Goal: Check status: Check status

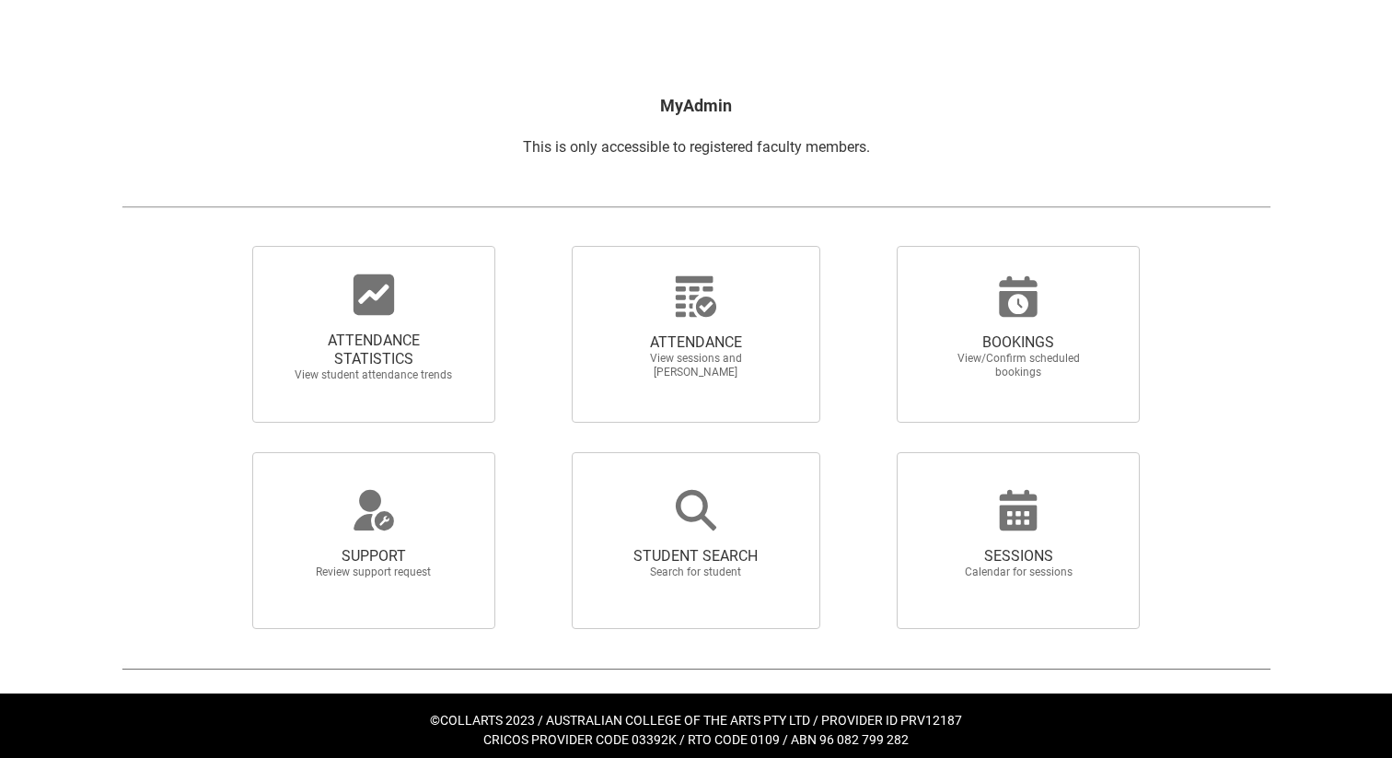
scroll to position [247, 0]
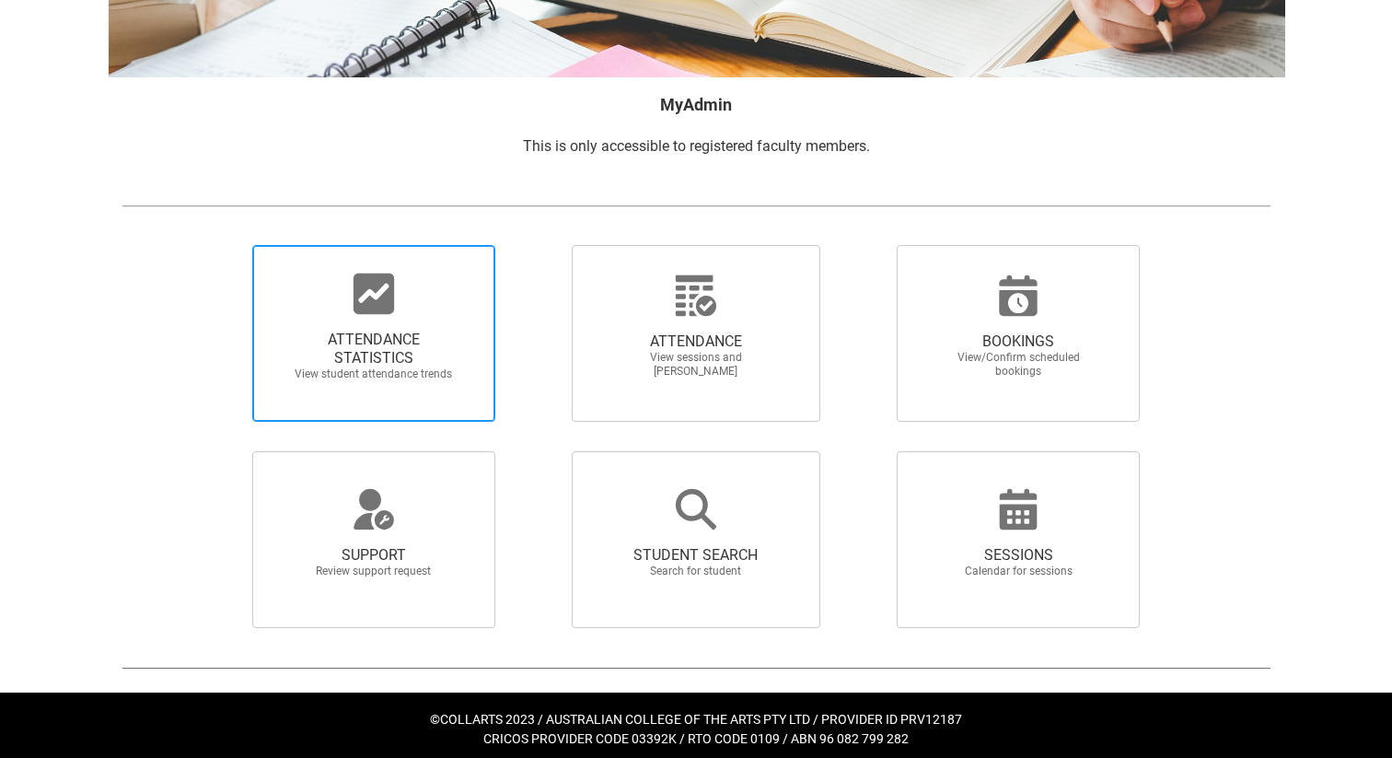
click at [433, 392] on span "ATTENDANCE STATISTICS View student attendance trends" at bounding box center [373, 356] width 177 height 80
click at [222, 245] on input "ATTENDANCE STATISTICS View student attendance trends" at bounding box center [221, 244] width 1 height 1
radio input "true"
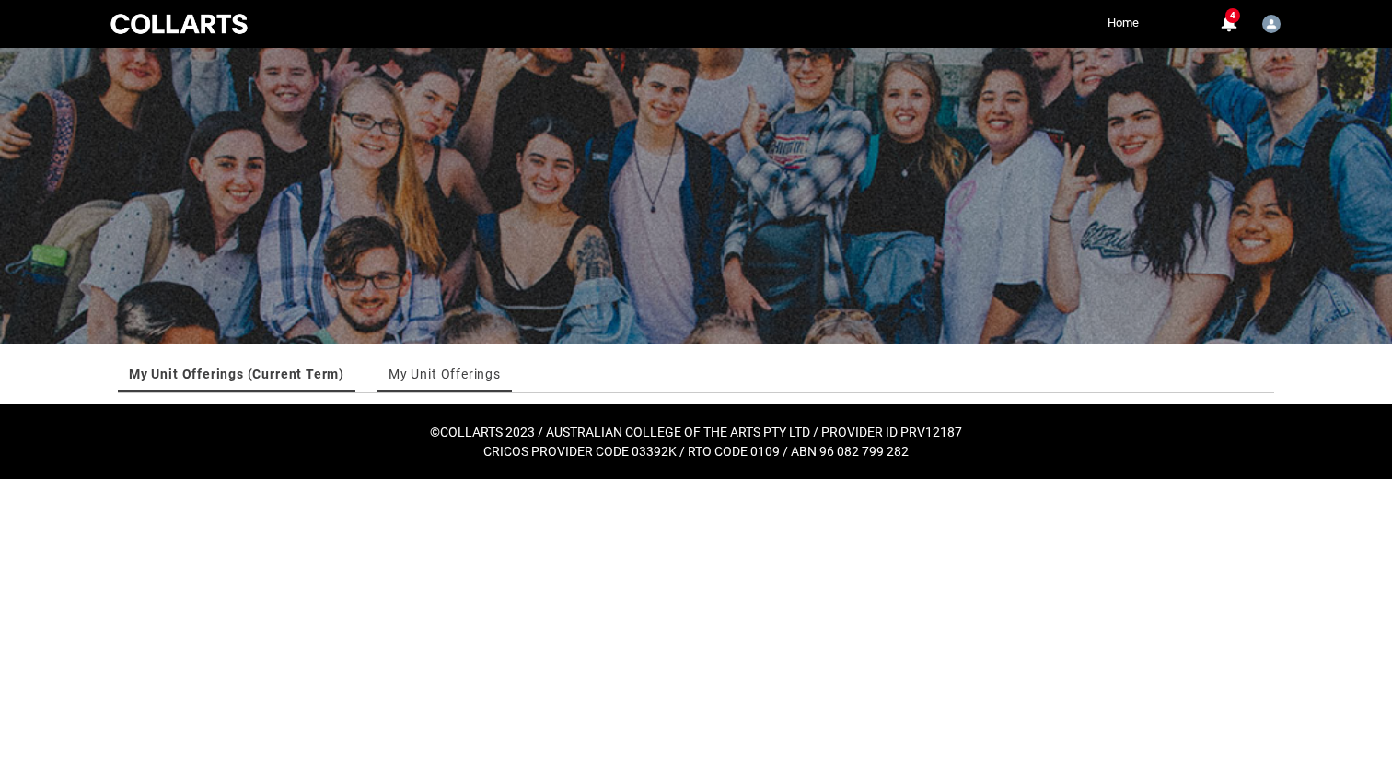
click at [417, 379] on link "My Unit Offerings" at bounding box center [445, 373] width 112 height 37
click at [309, 372] on link "My Unit Offerings (Current Term)" at bounding box center [234, 373] width 210 height 37
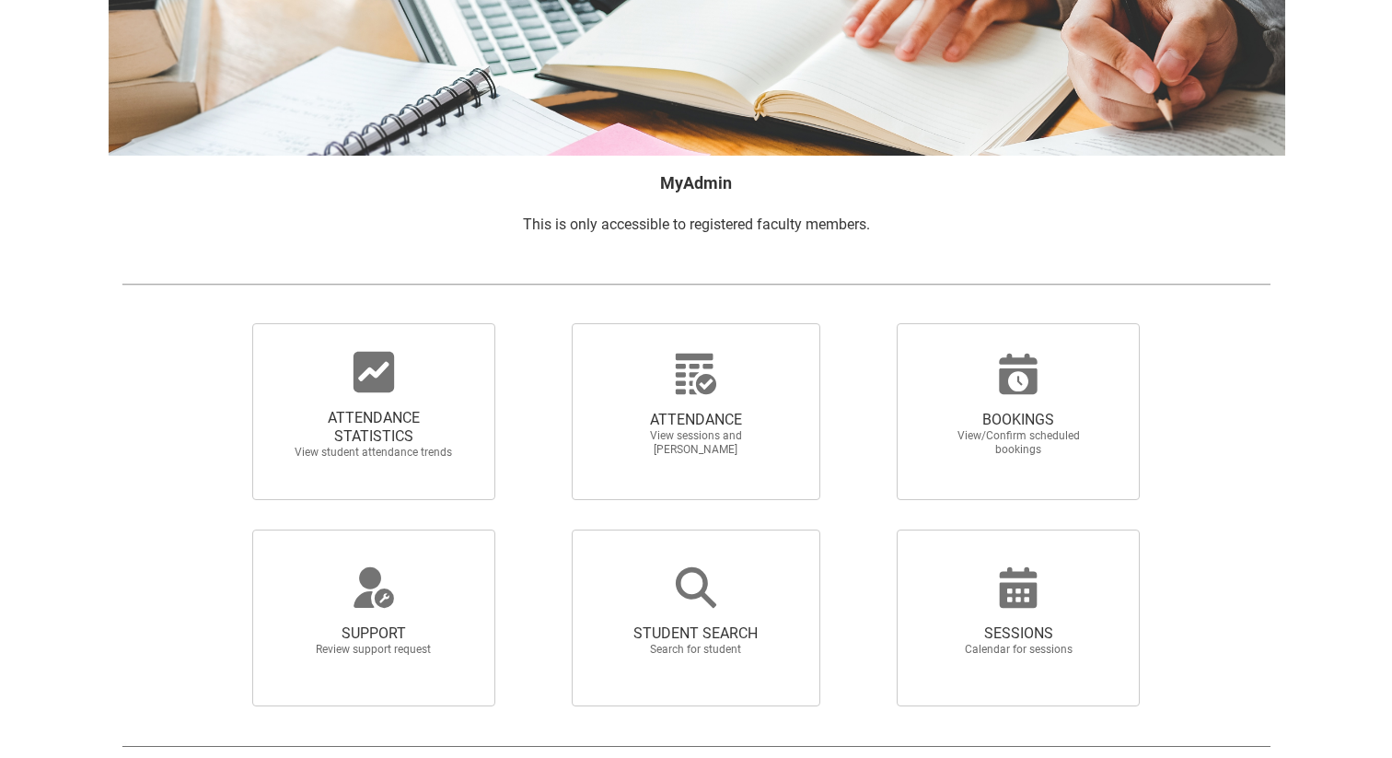
scroll to position [255, 0]
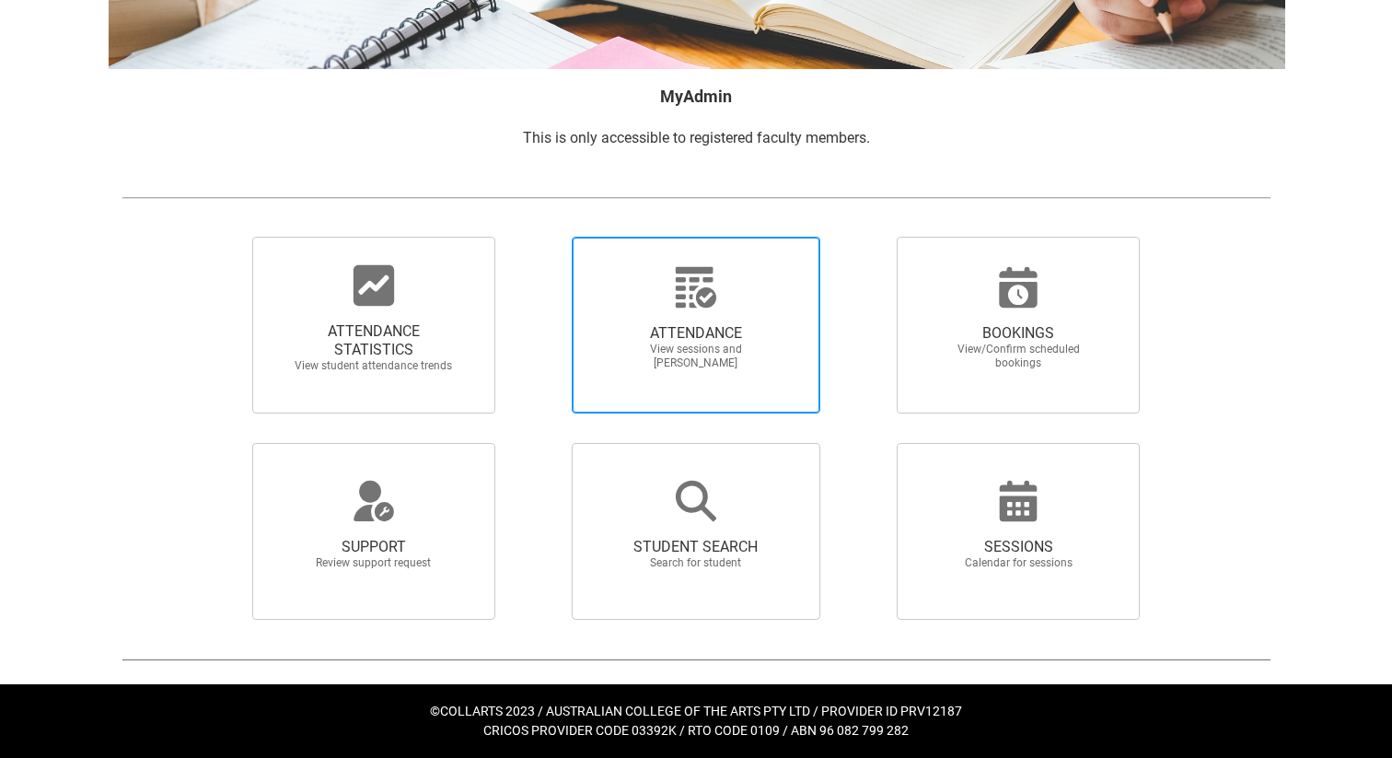
click at [634, 372] on span "ATTENDANCE View sessions and [PERSON_NAME]" at bounding box center [696, 347] width 177 height 76
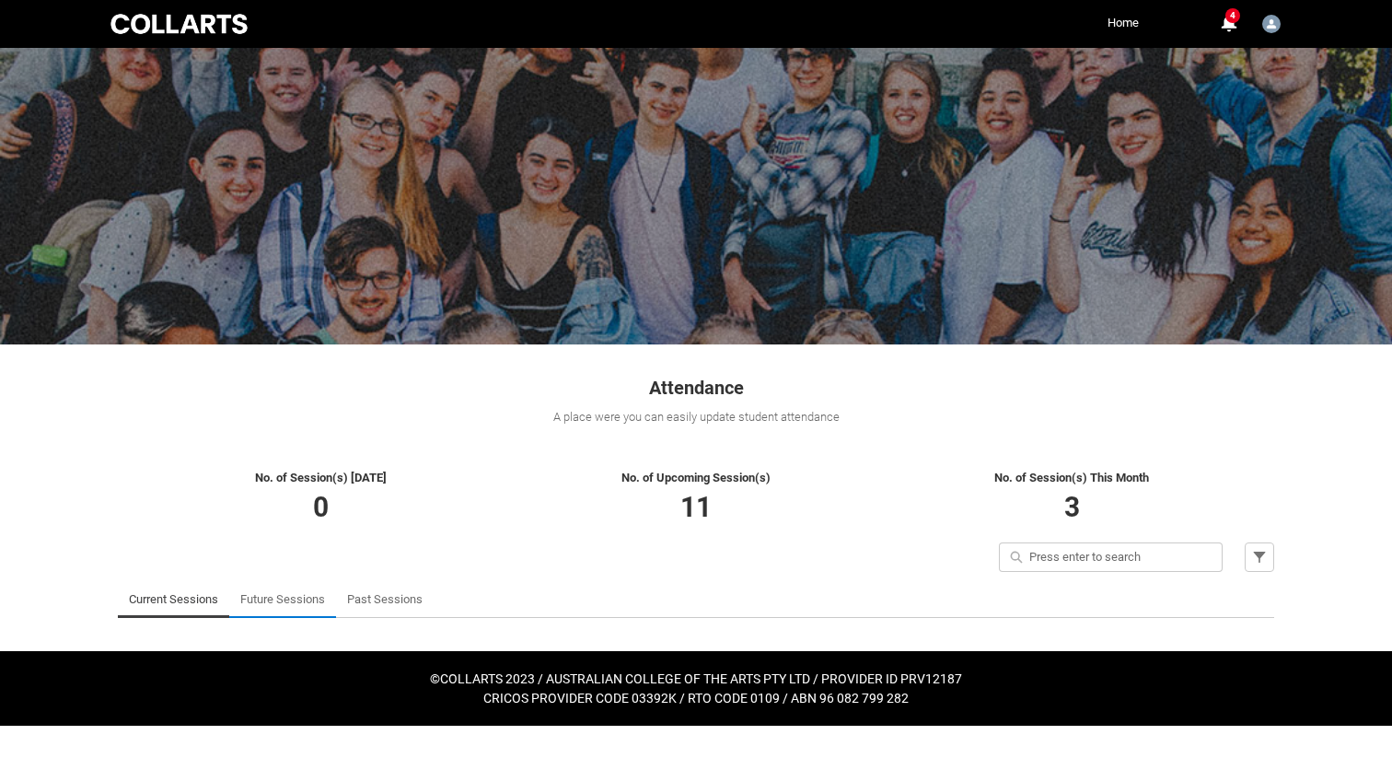
click at [286, 596] on link "Future Sessions" at bounding box center [282, 599] width 85 height 37
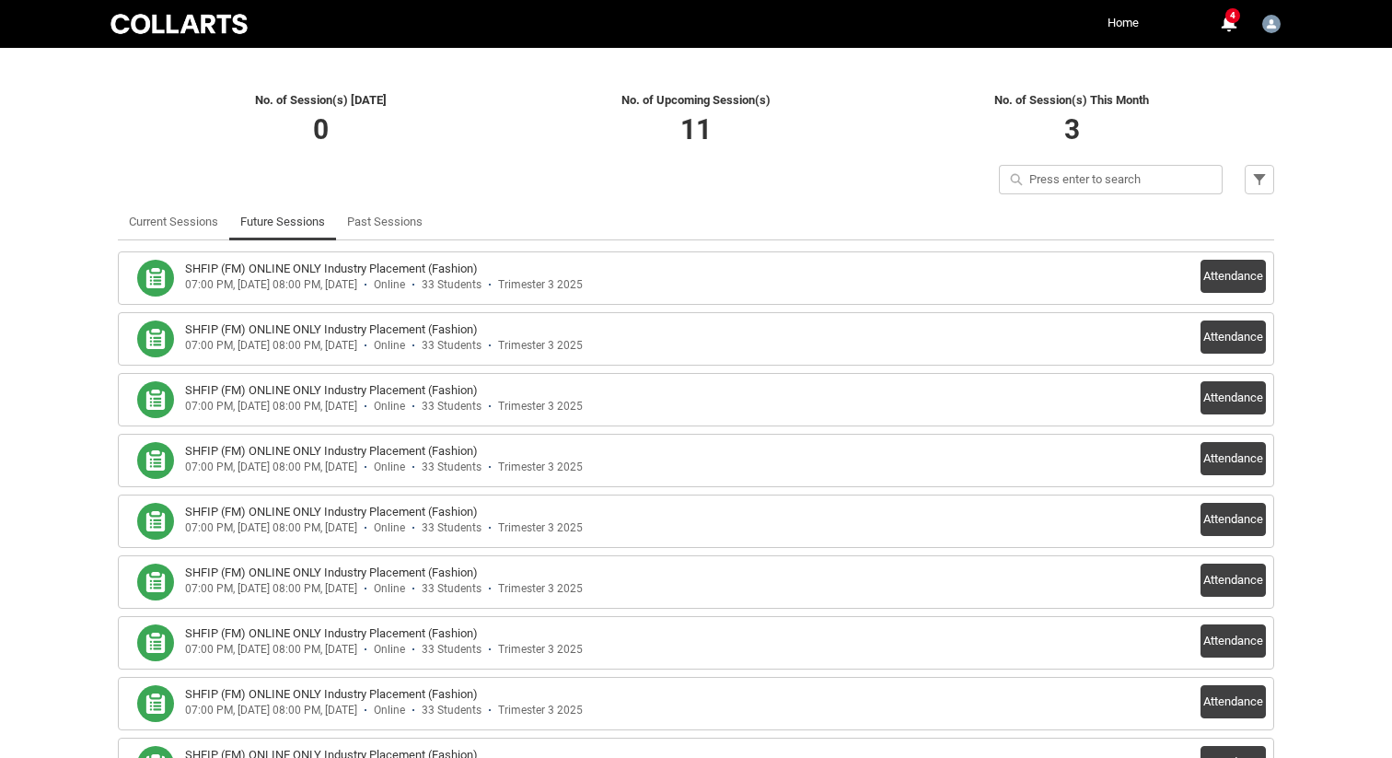
scroll to position [305, 0]
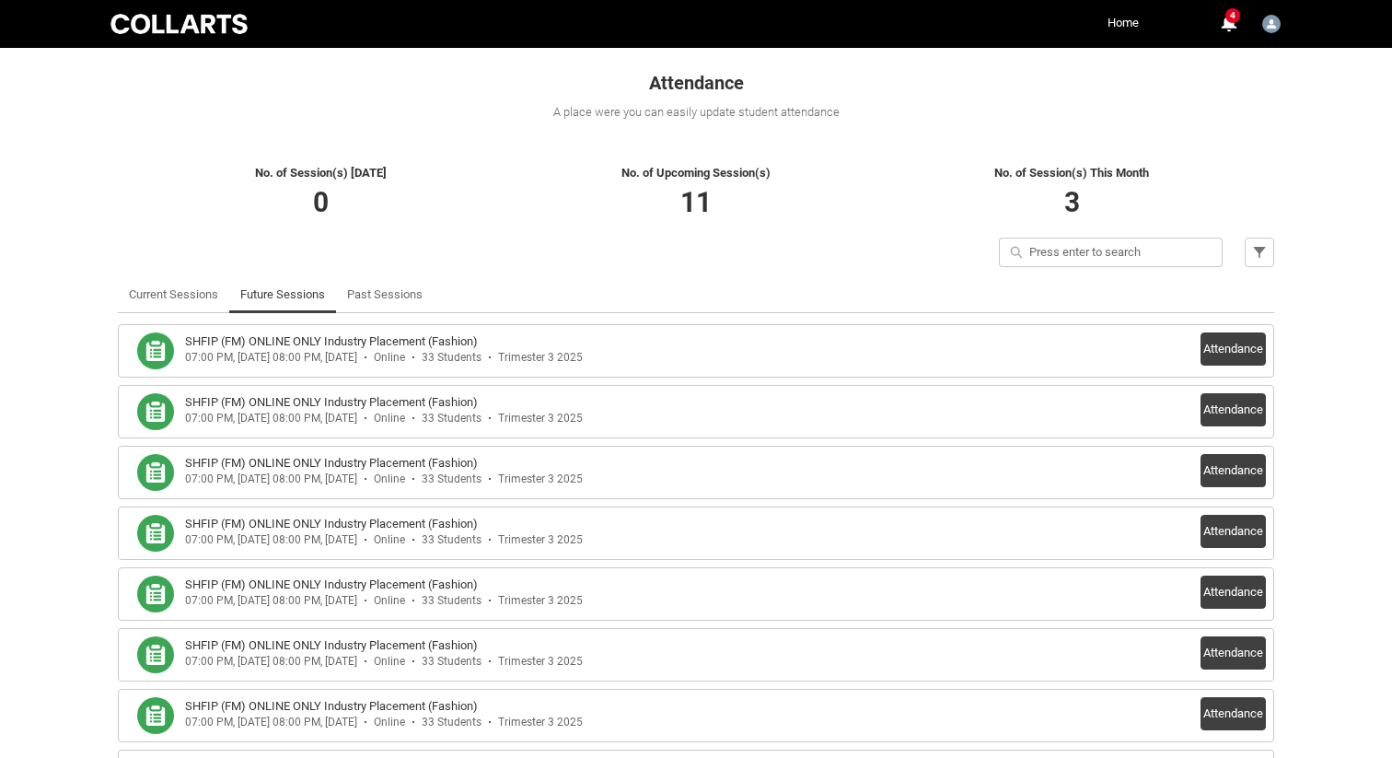
click at [357, 353] on div "07:00 PM, [DATE] 08:00 PM, [DATE]" at bounding box center [271, 358] width 172 height 14
click at [372, 297] on link "Past Sessions" at bounding box center [385, 294] width 76 height 37
click at [288, 300] on link "Future Sessions" at bounding box center [282, 294] width 85 height 37
click at [1227, 348] on button "Attendance" at bounding box center [1233, 348] width 65 height 33
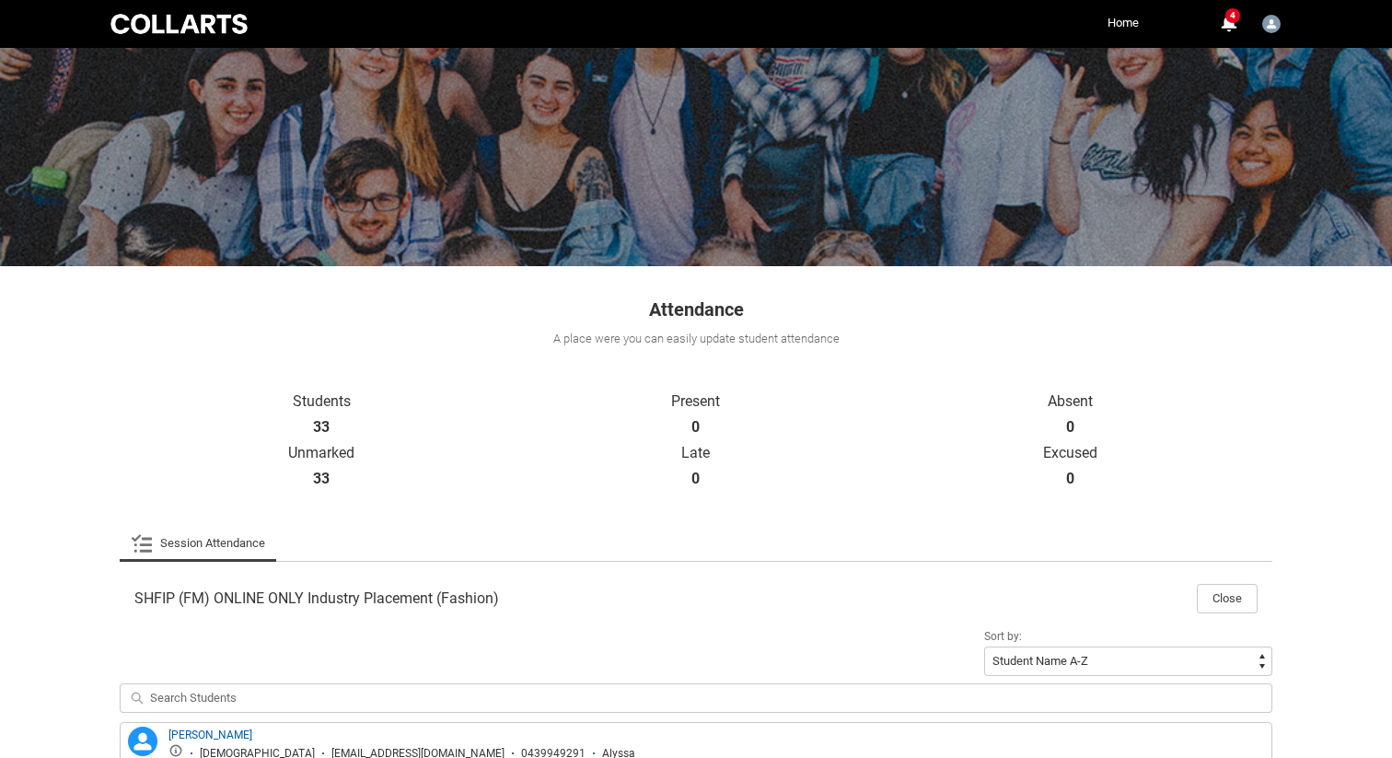
scroll to position [0, 0]
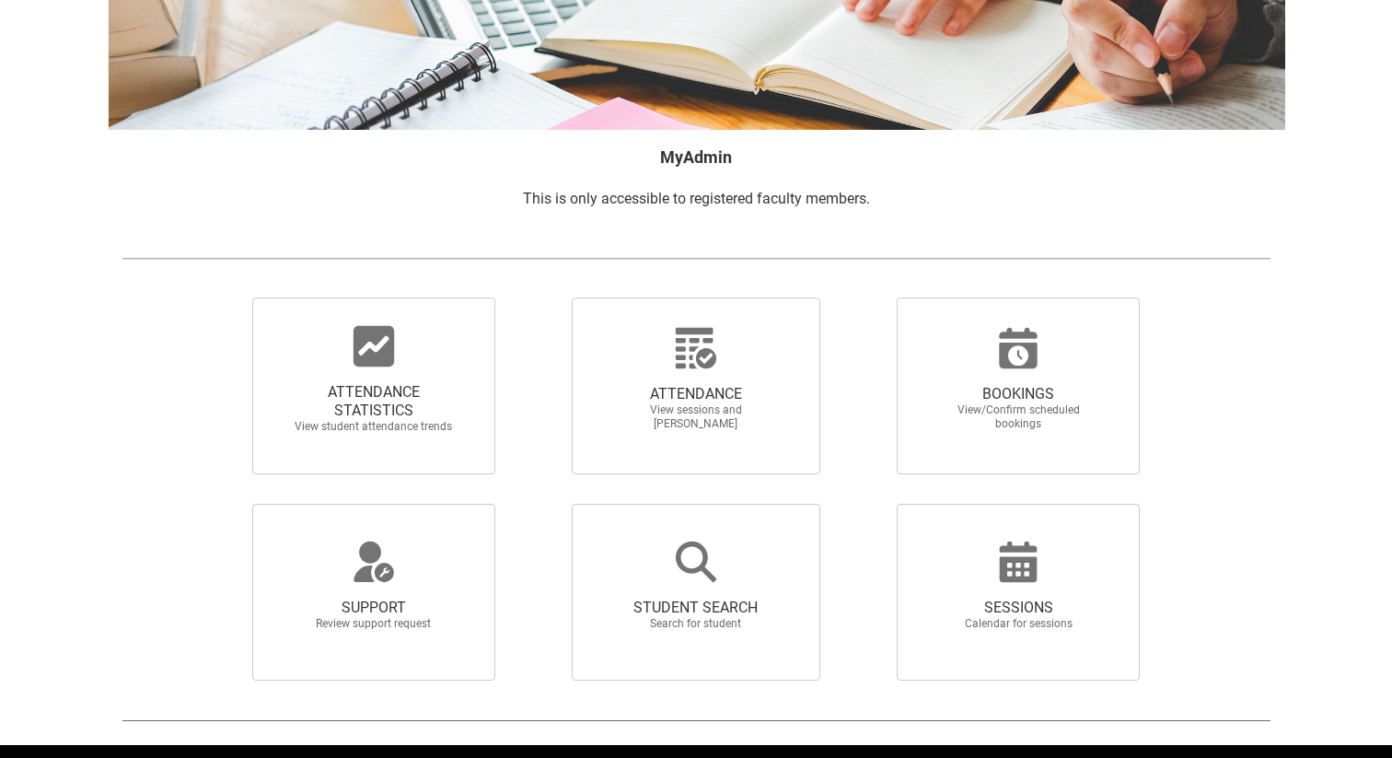
scroll to position [227, 0]
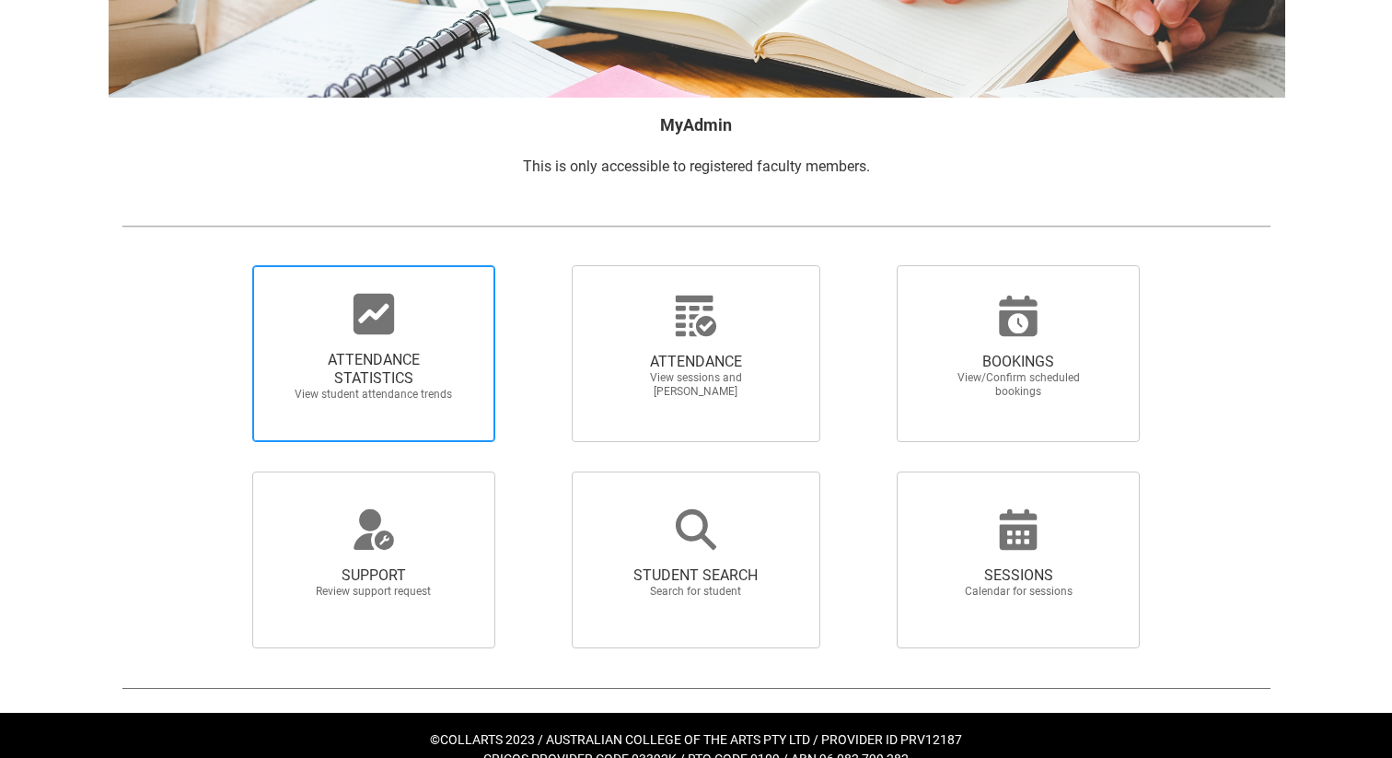
click at [318, 398] on span "View student attendance trends" at bounding box center [374, 395] width 162 height 14
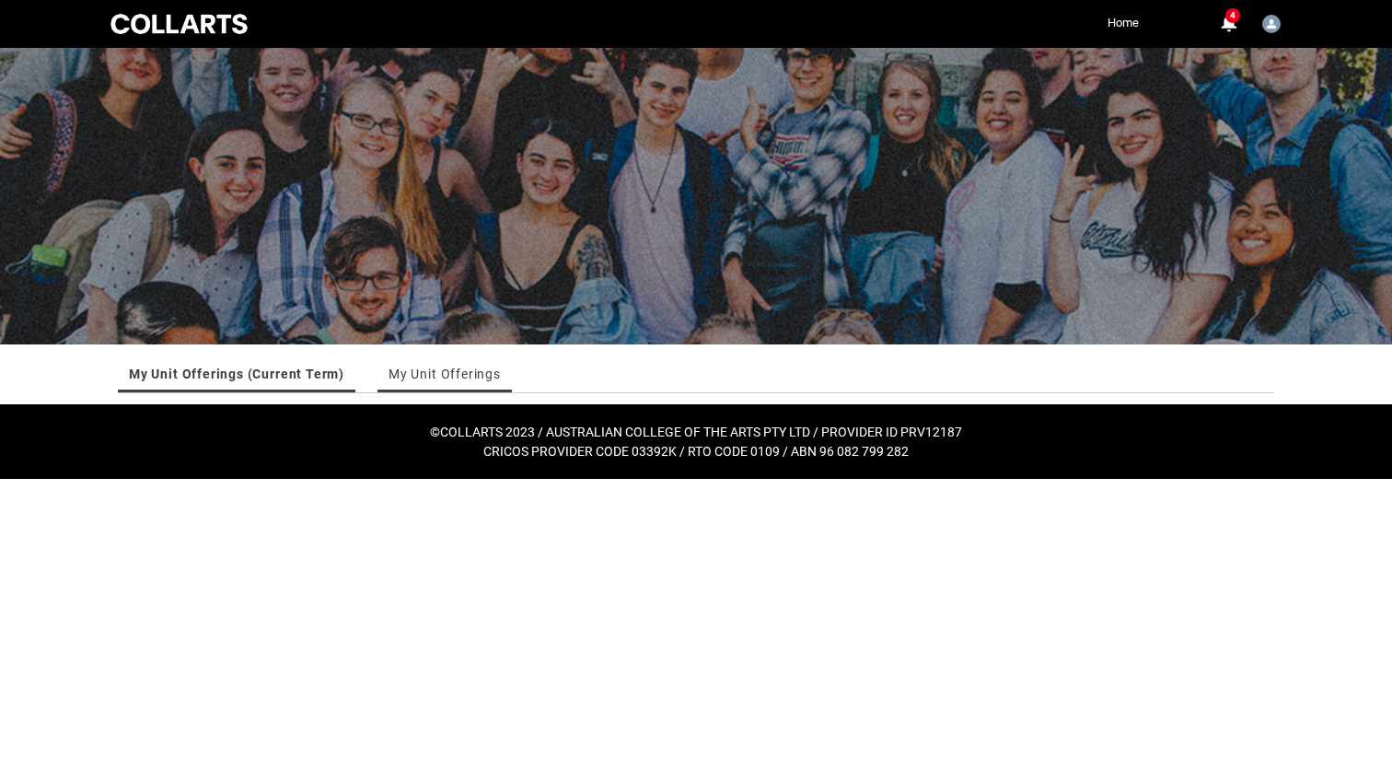
click at [418, 360] on link "My Unit Offerings" at bounding box center [445, 373] width 112 height 37
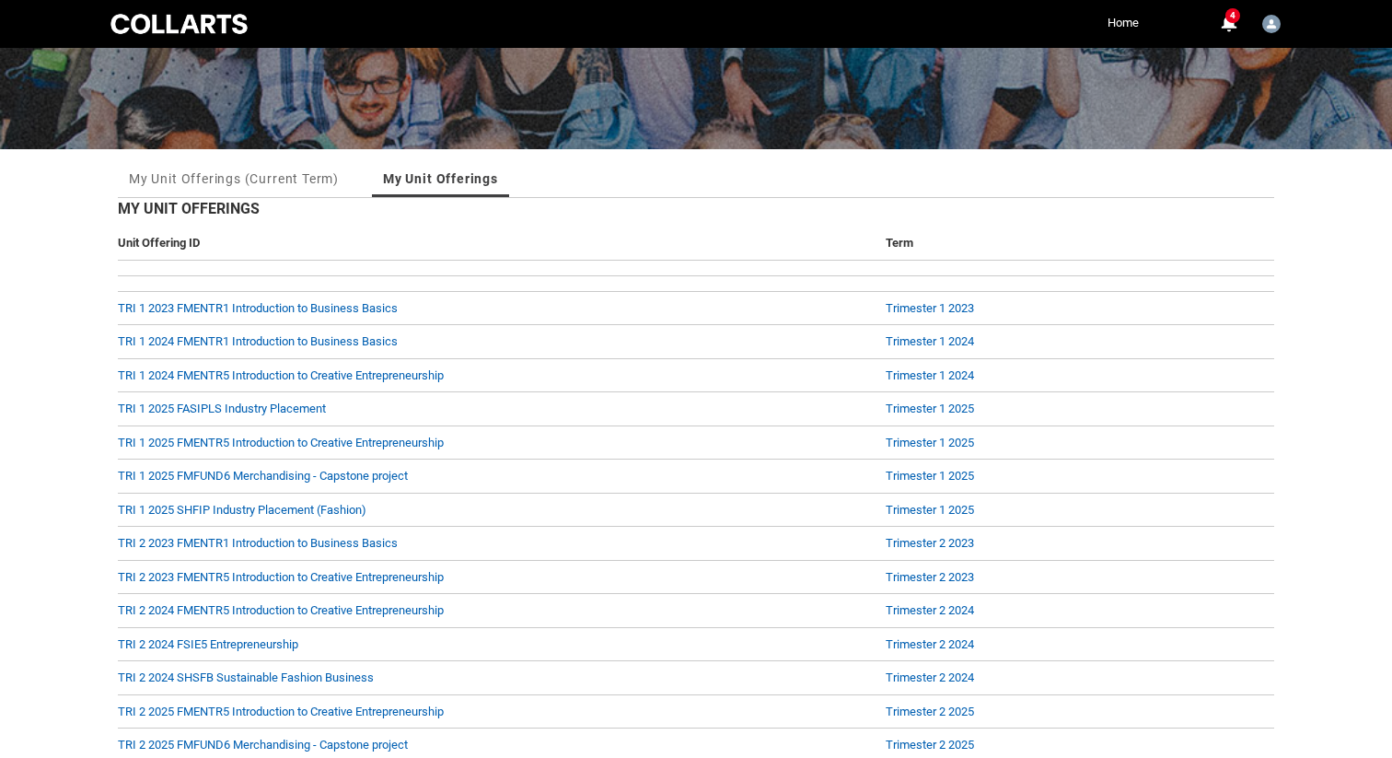
scroll to position [349, 0]
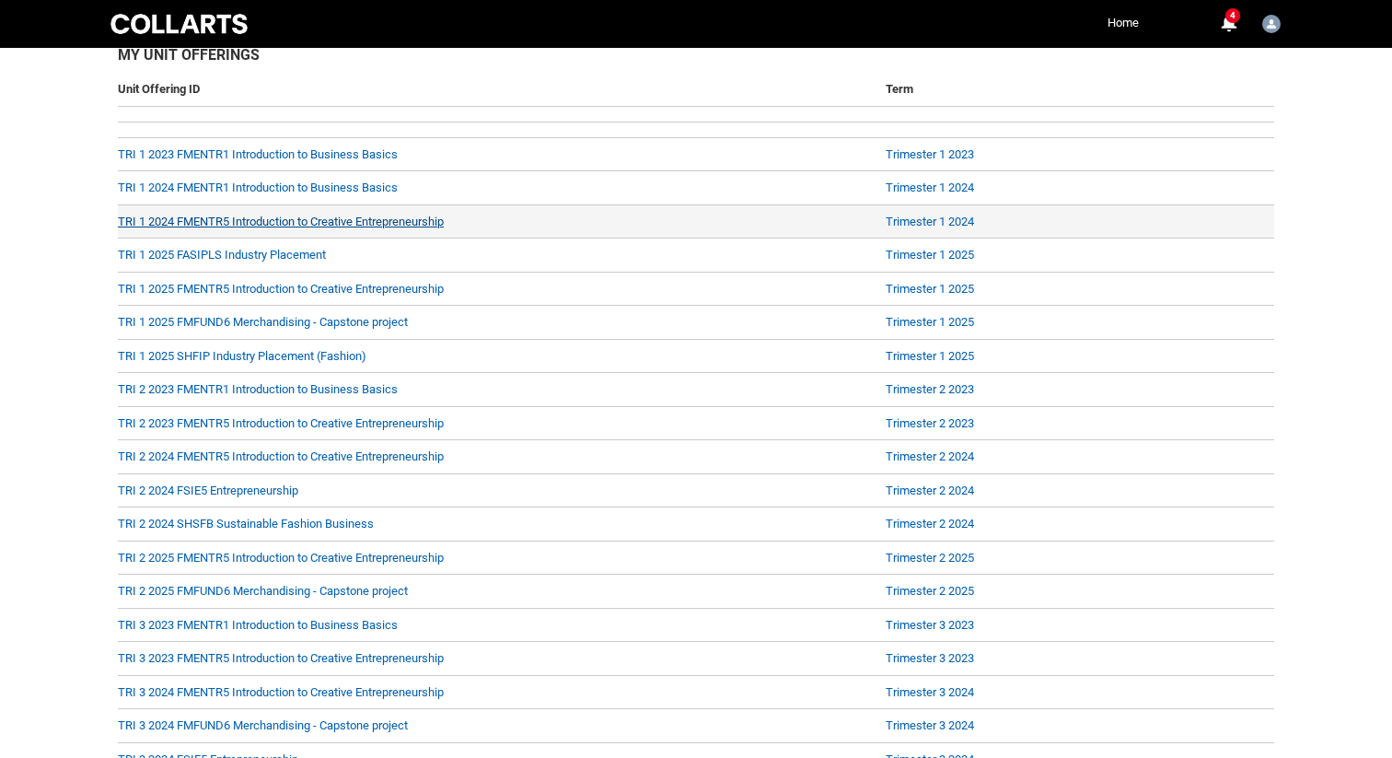
click at [225, 226] on link "TRI 1 2024 FMENTR5 Introduction to Creative Entrepreneurship" at bounding box center [281, 222] width 326 height 14
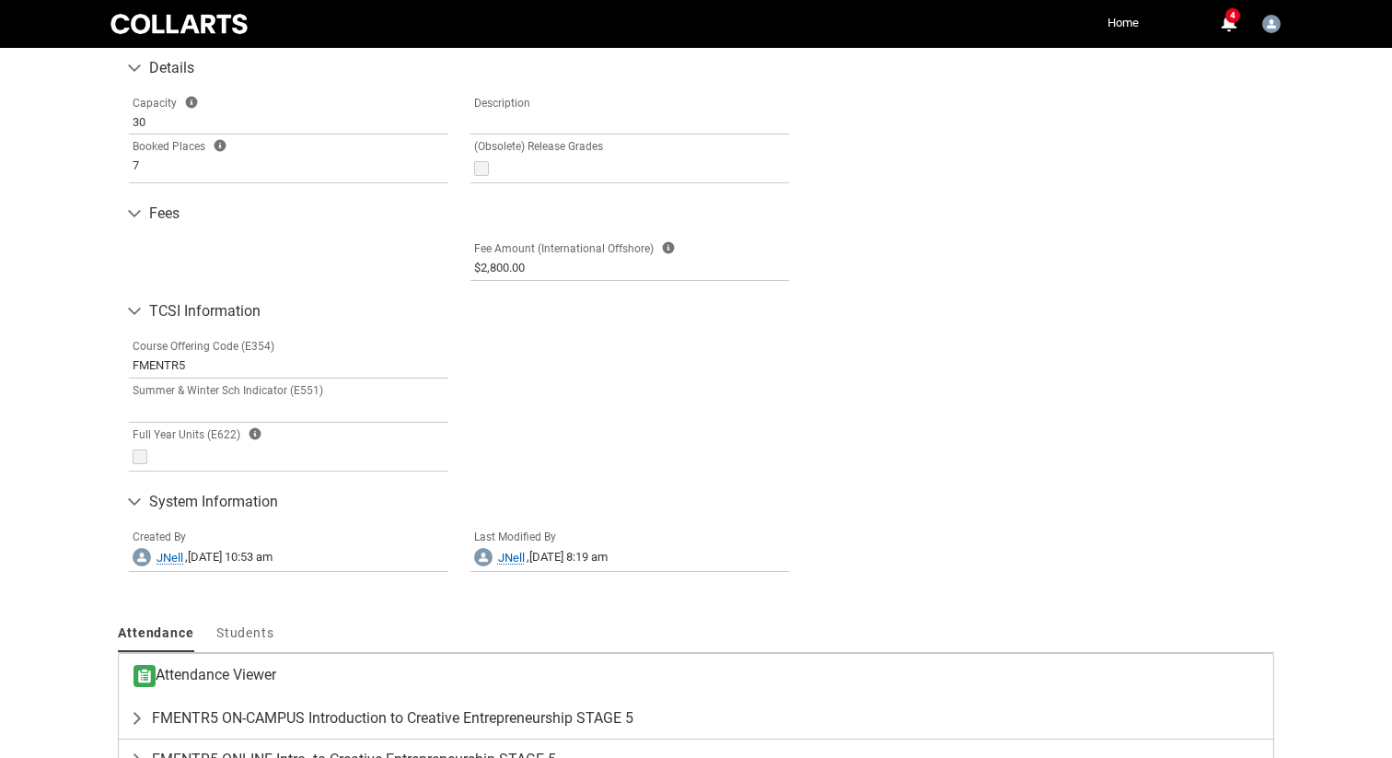
scroll to position [980, 0]
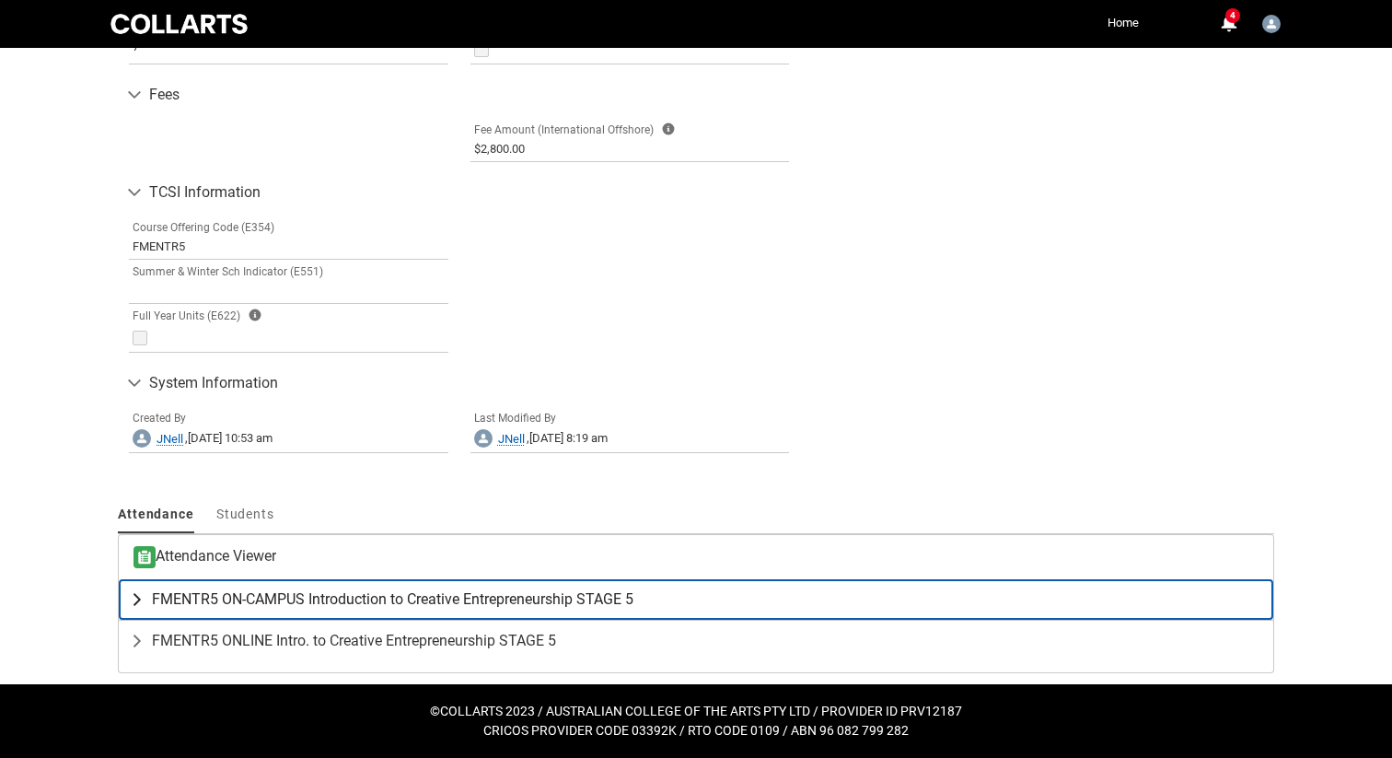
click at [221, 592] on span "FMENTR5 ON-CAMPUS Introduction to Creative Entrepreneurship STAGE 5" at bounding box center [393, 599] width 482 height 18
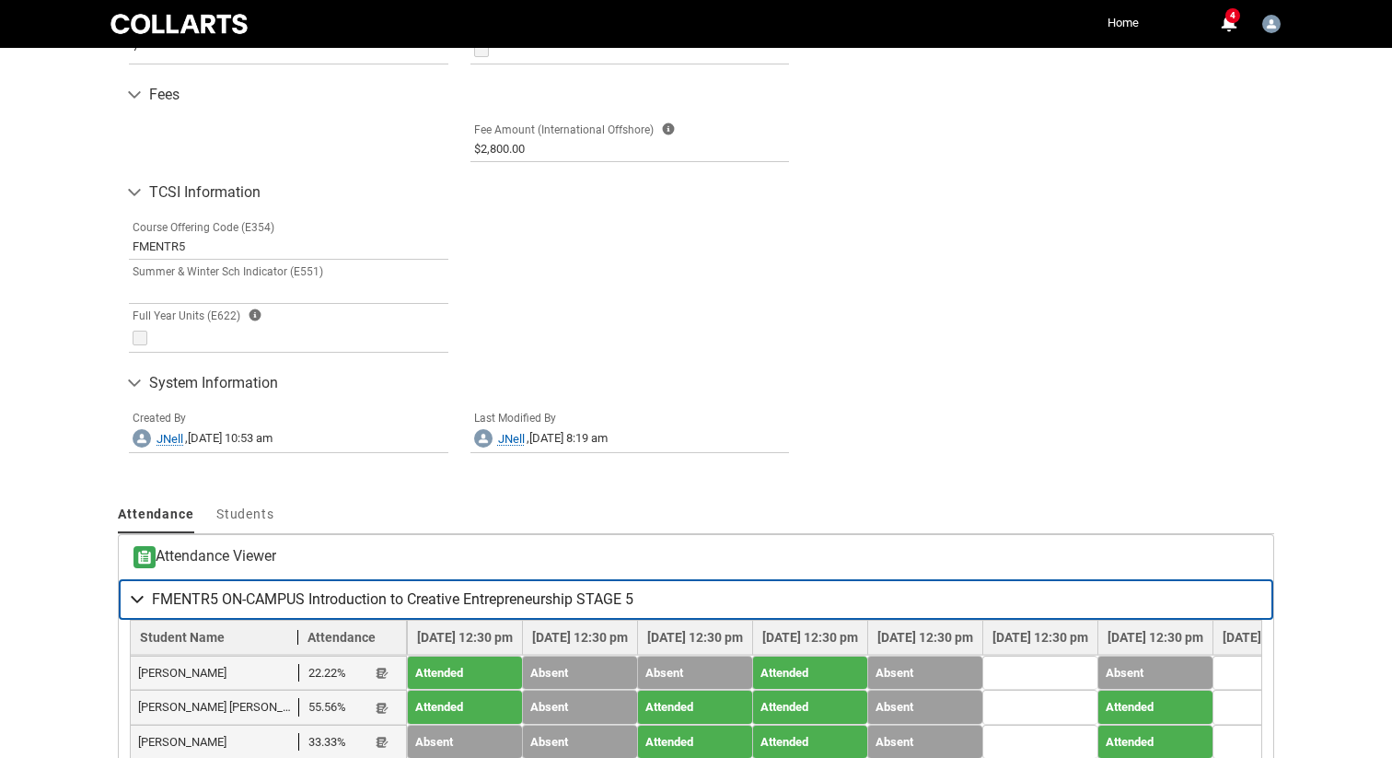
scroll to position [1251, 0]
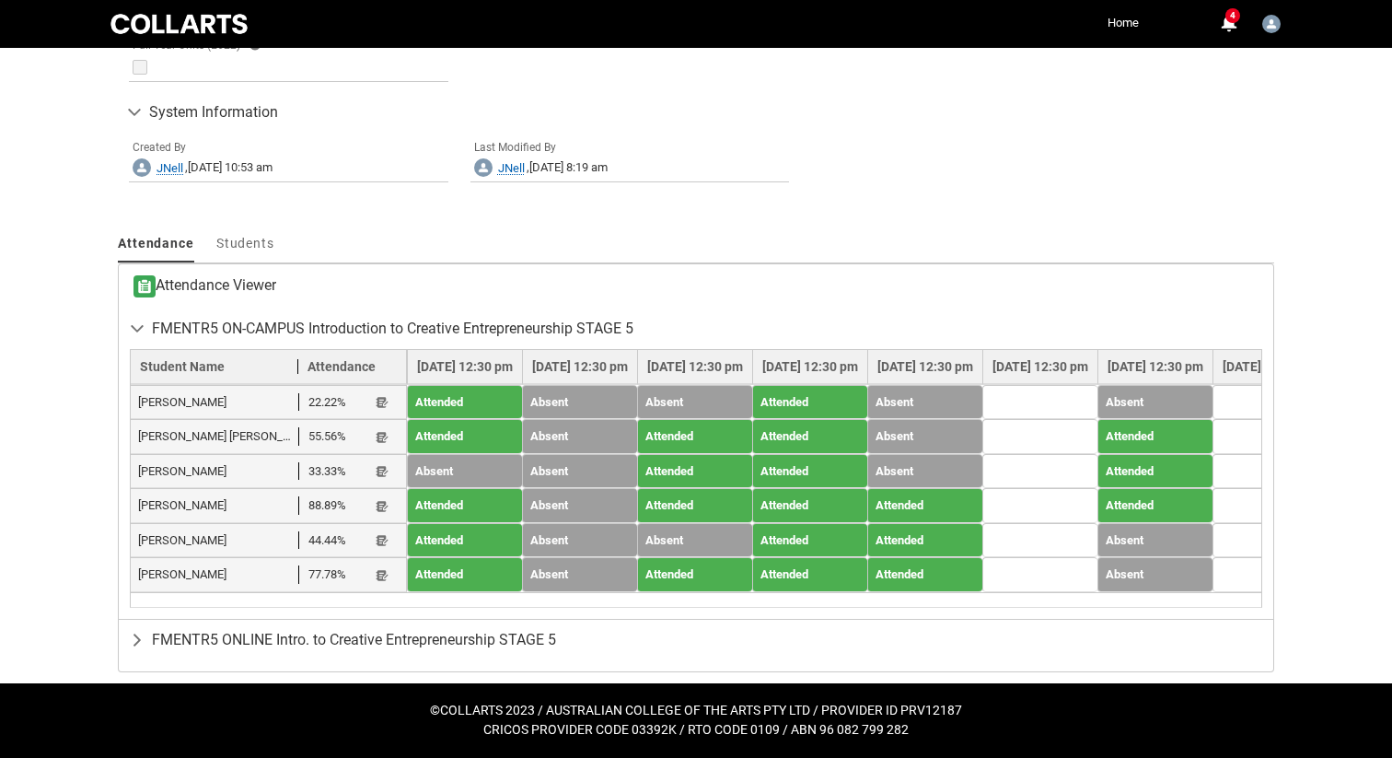
click at [360, 602] on div "Student Name Attendance [DATE] 12:30 pm [DATE] 12:30 pm [DATE] 12:30 pm [DATE] …" at bounding box center [696, 478] width 1133 height 259
click at [376, 406] on lightning-primitive-icon "button" at bounding box center [382, 403] width 13 height 14
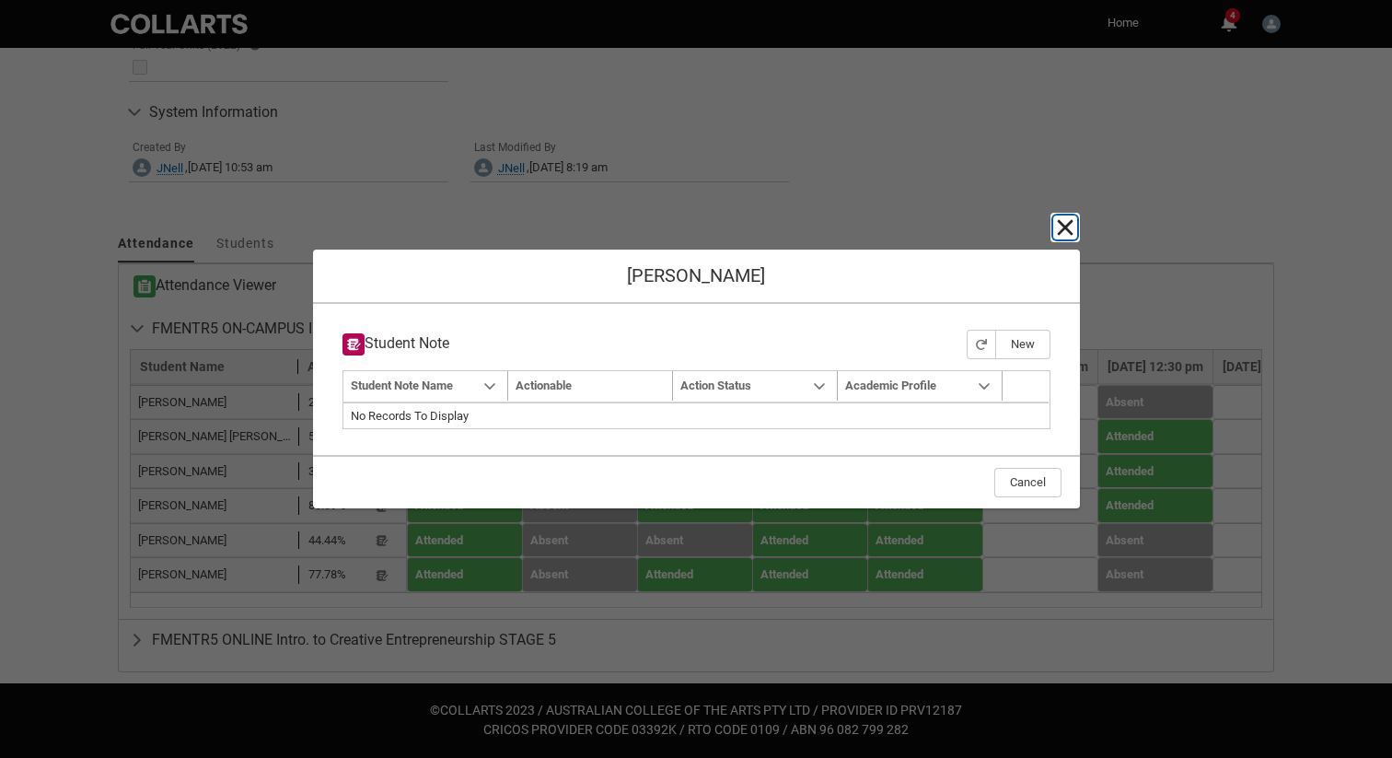
click at [1058, 233] on lightning-primitive-icon "button" at bounding box center [1065, 227] width 22 height 22
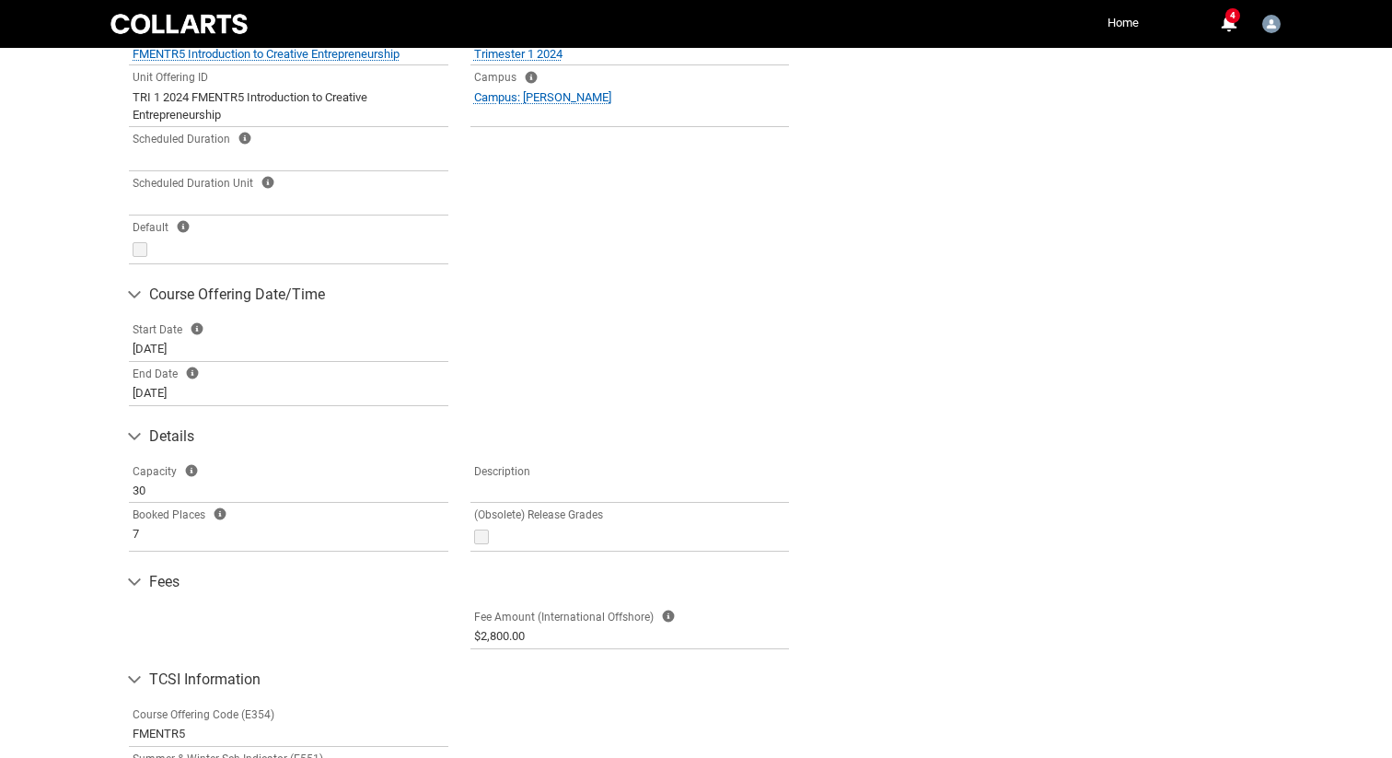
scroll to position [0, 0]
